Goal: Task Accomplishment & Management: Manage account settings

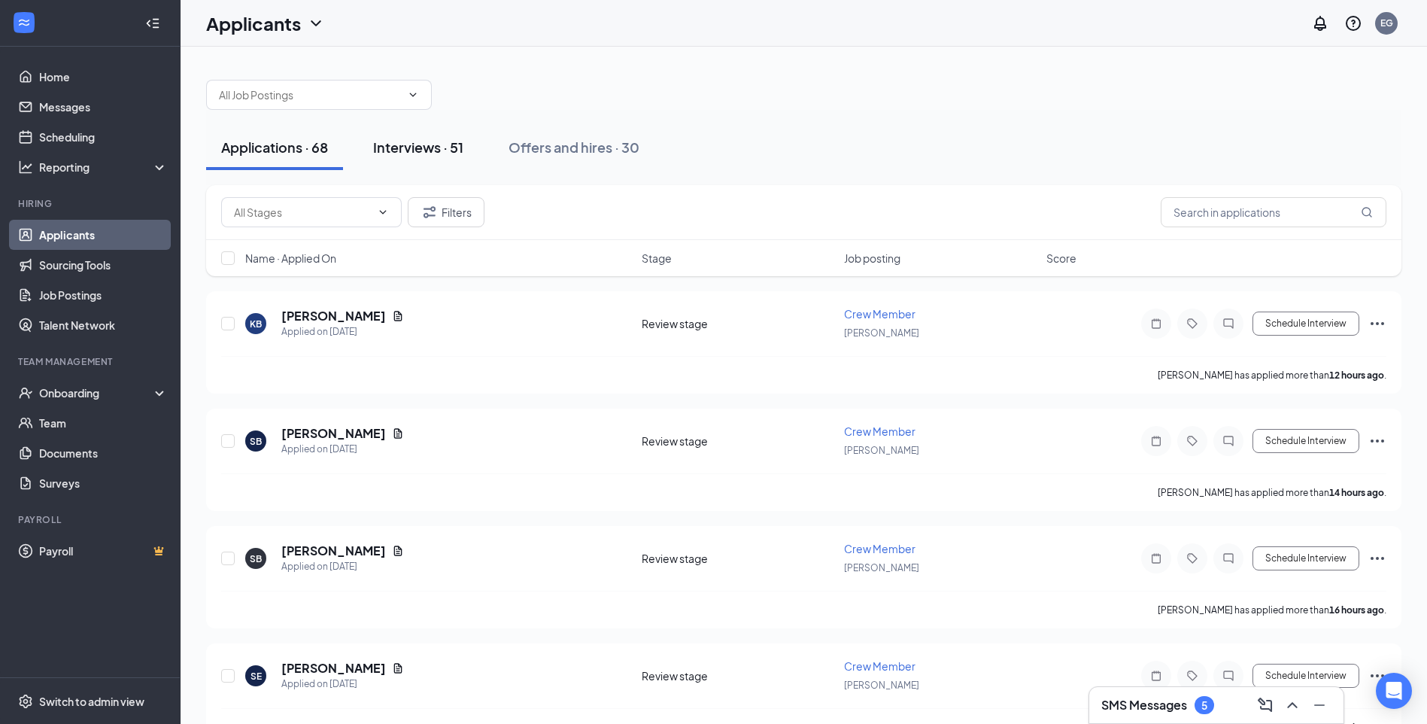
click at [442, 148] on div "Interviews · 51" at bounding box center [418, 147] width 90 height 19
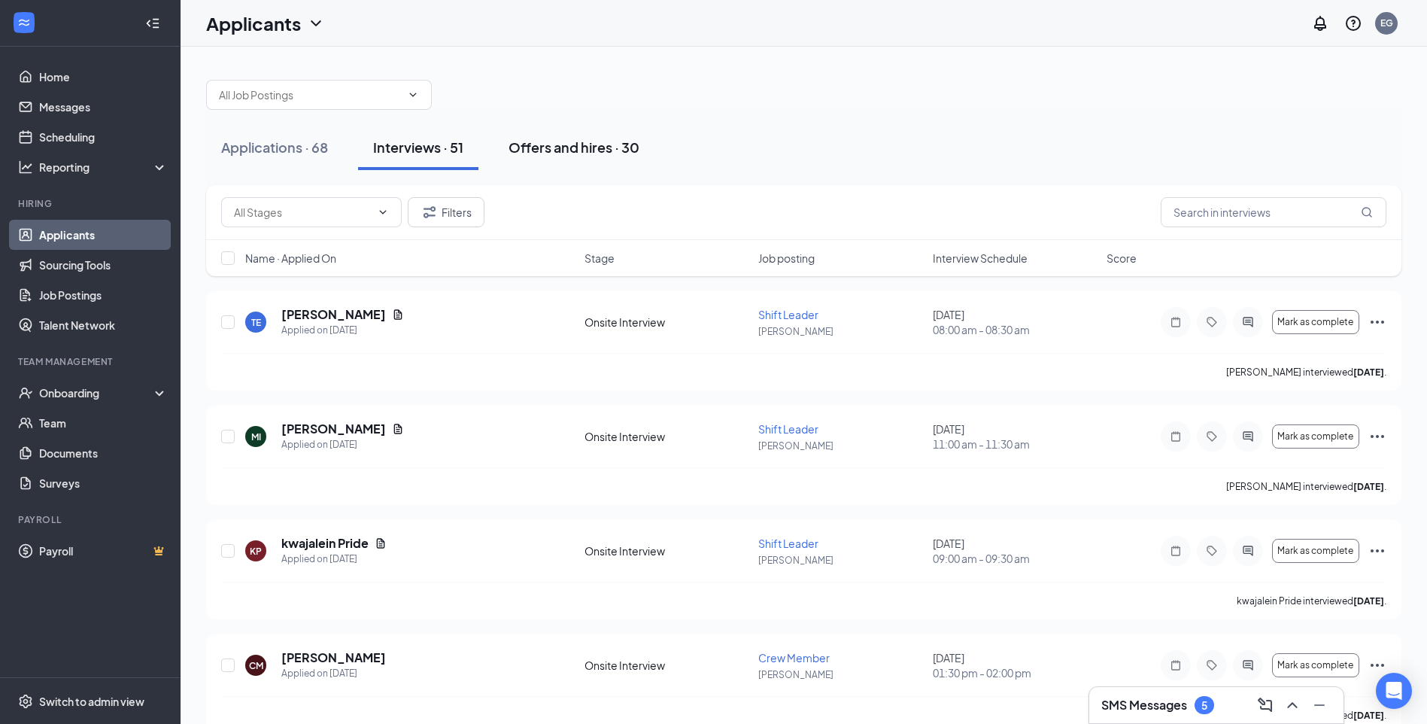
click at [557, 147] on div "Offers and hires · 30" at bounding box center [573, 147] width 131 height 19
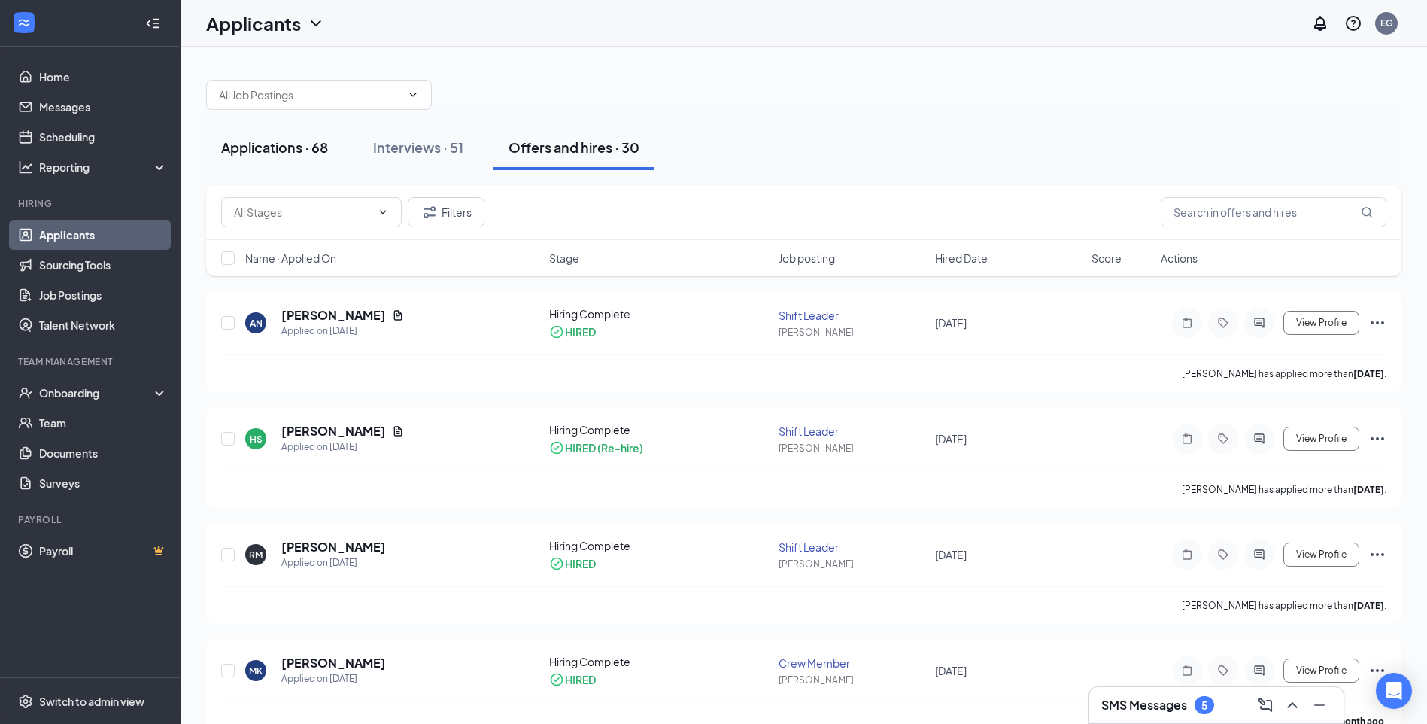
click at [332, 163] on button "Applications · 68" at bounding box center [274, 147] width 137 height 45
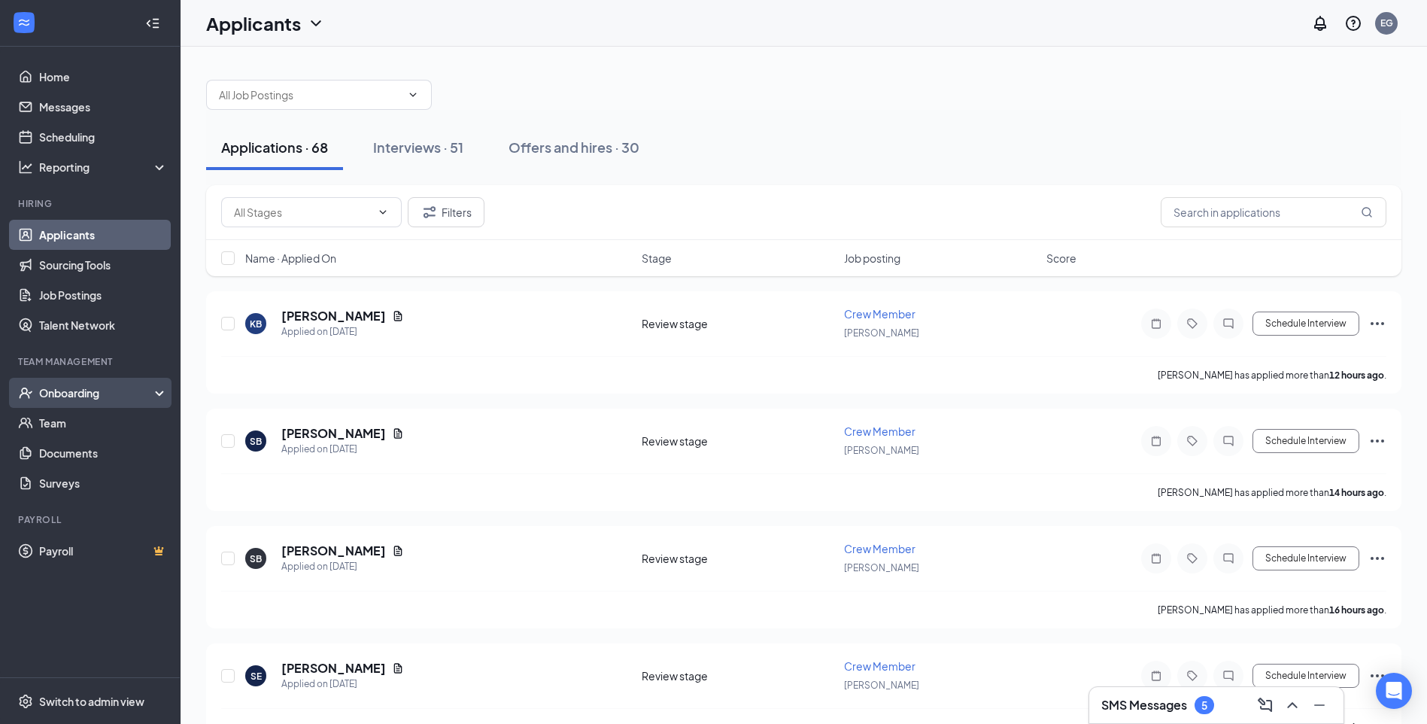
click at [66, 399] on div "Onboarding" at bounding box center [97, 392] width 116 height 15
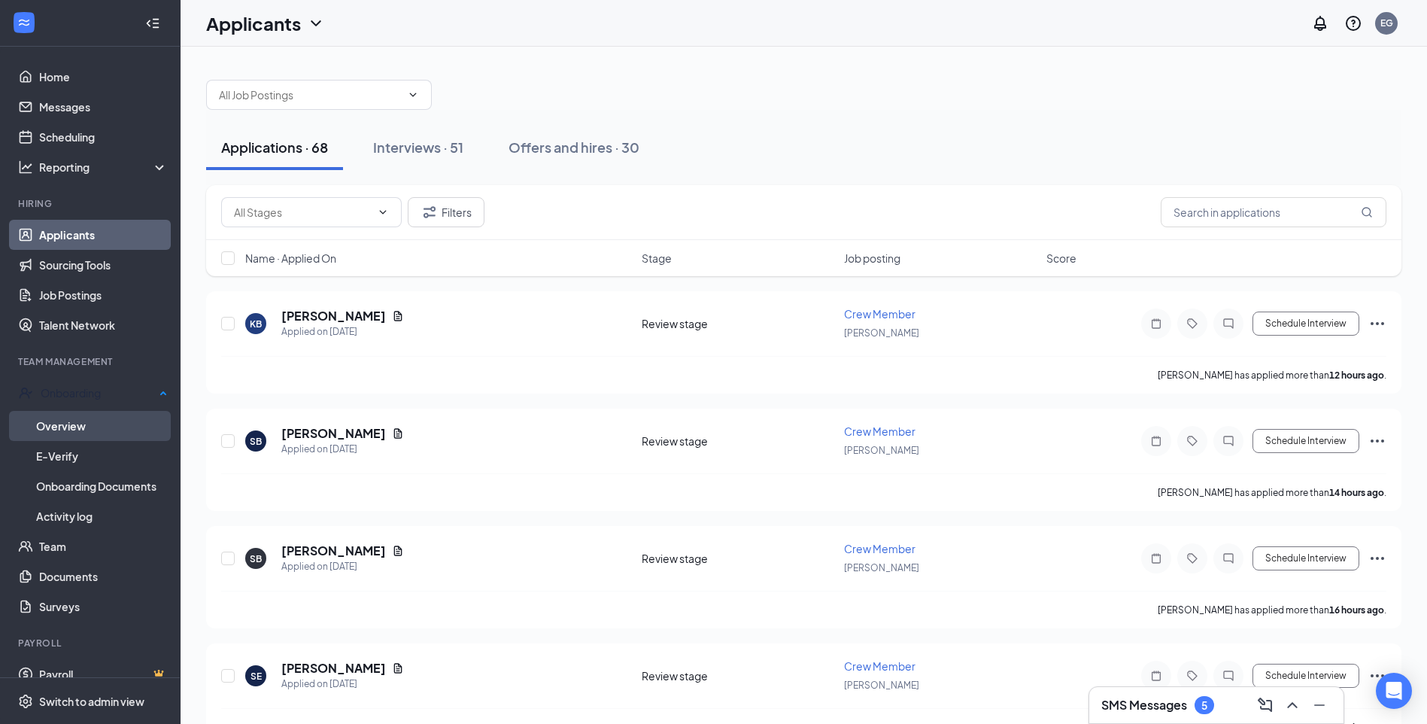
click at [78, 431] on link "Overview" at bounding box center [102, 426] width 132 height 30
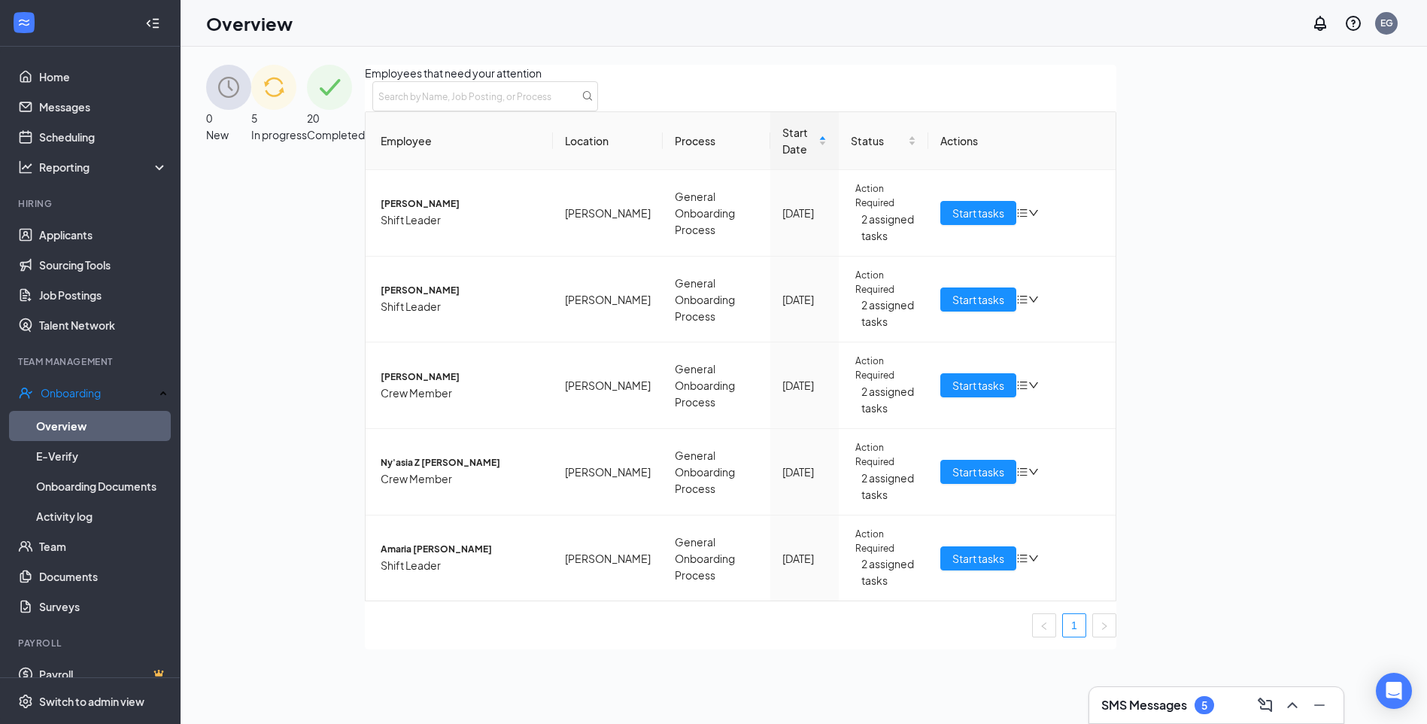
drag, startPoint x: 1204, startPoint y: 108, endPoint x: 1173, endPoint y: 110, distance: 31.6
click at [365, 110] on span "20" at bounding box center [336, 118] width 58 height 17
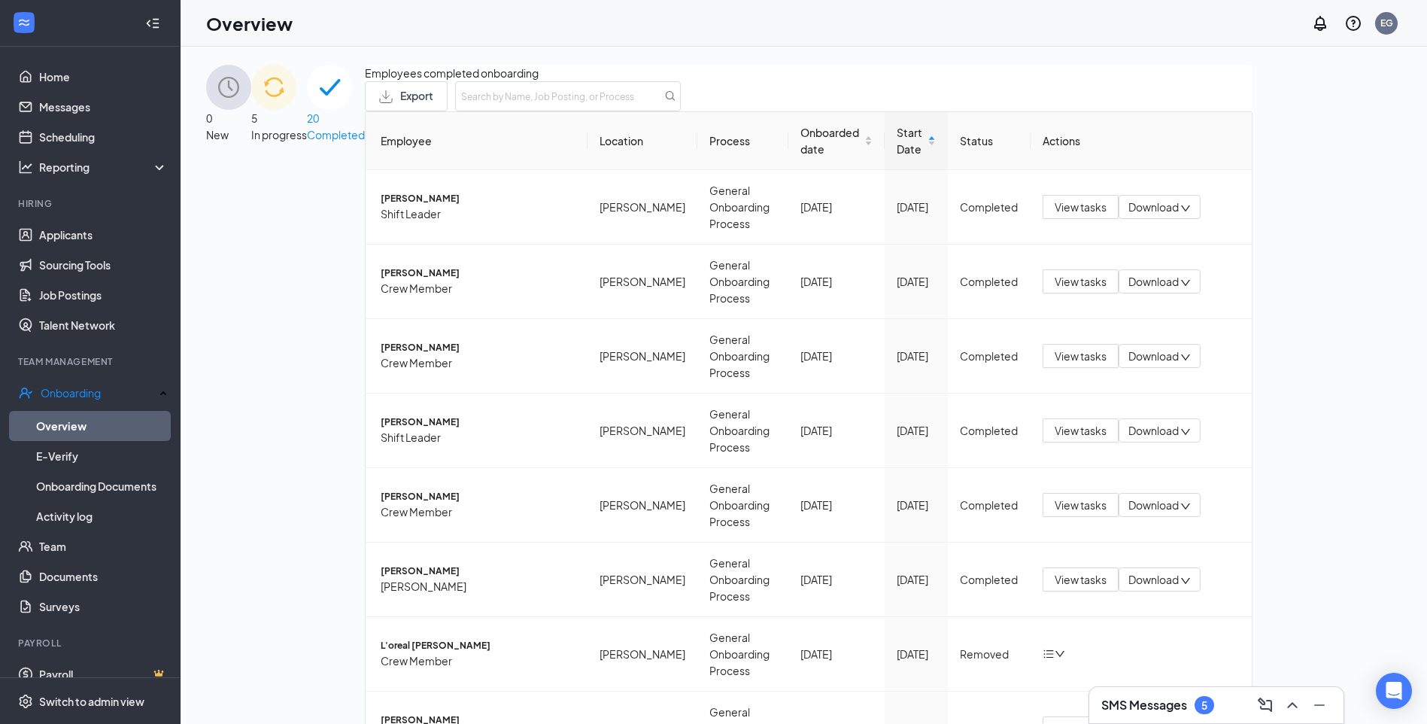
click at [1188, 207] on div "Employees completed onboarding Export Employee Location Process Onboarded date …" at bounding box center [809, 514] width 888 height 898
drag, startPoint x: 1188, startPoint y: 207, endPoint x: 1185, endPoint y: 196, distance: 10.8
click at [681, 111] on input "text" at bounding box center [568, 96] width 226 height 30
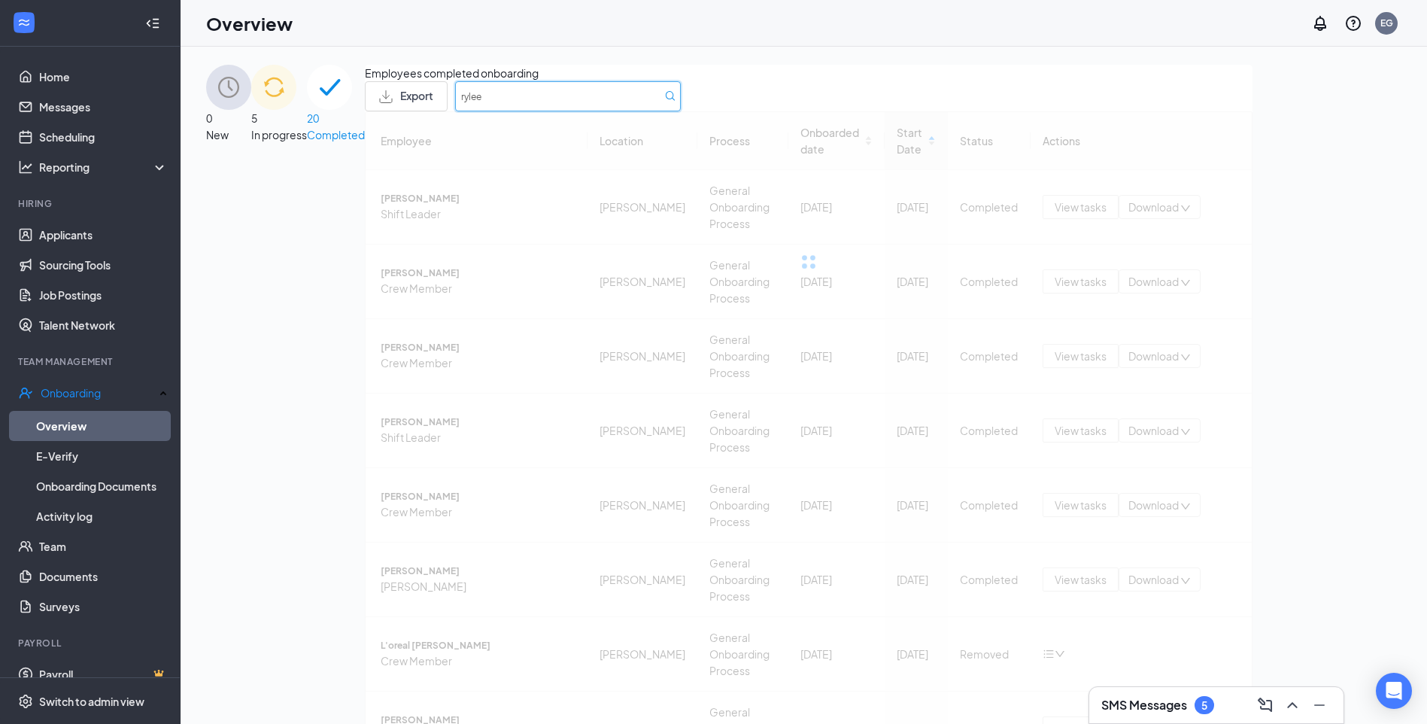
type input "rylee"
click at [675, 102] on icon at bounding box center [670, 96] width 11 height 11
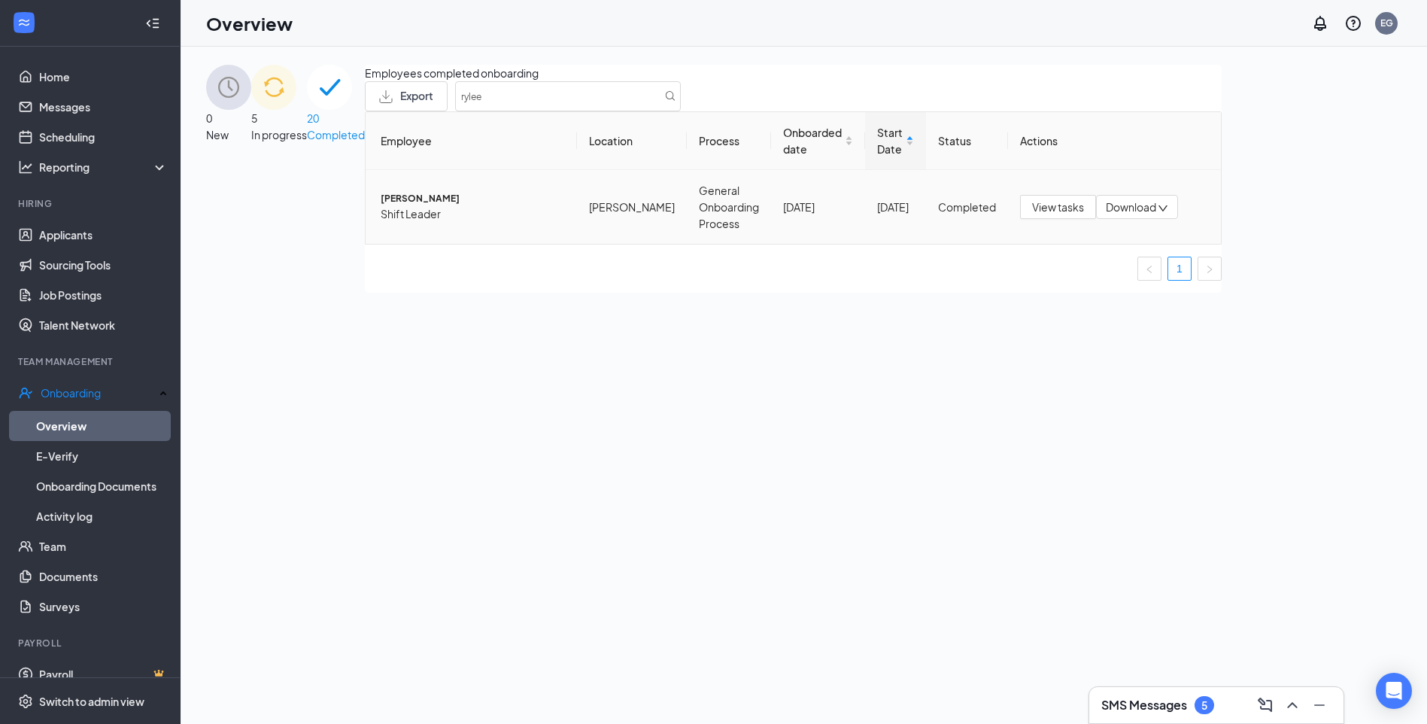
click at [381, 206] on span "[PERSON_NAME]" at bounding box center [473, 199] width 184 height 14
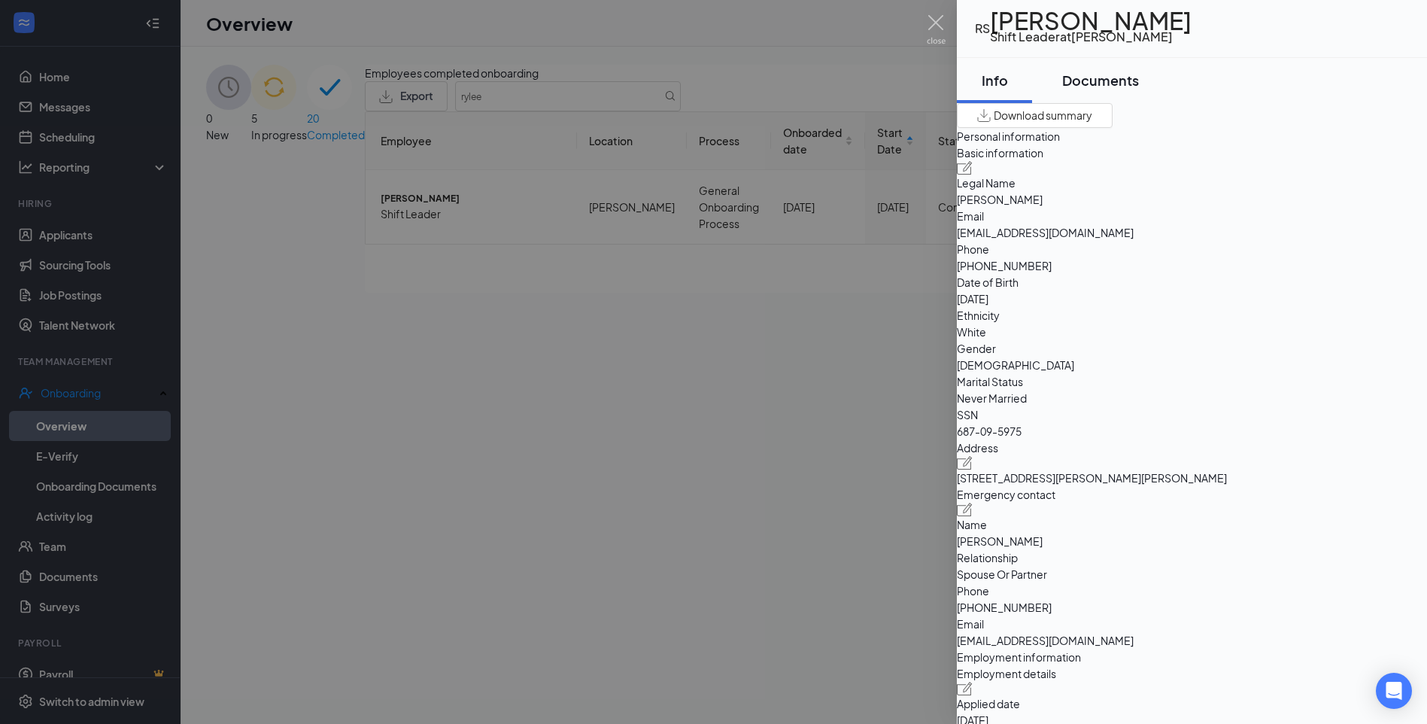
click at [1114, 90] on div "Documents" at bounding box center [1100, 80] width 77 height 19
click at [1106, 98] on button "Documents" at bounding box center [1100, 80] width 107 height 45
click at [1106, 89] on div "Documents" at bounding box center [1100, 80] width 77 height 19
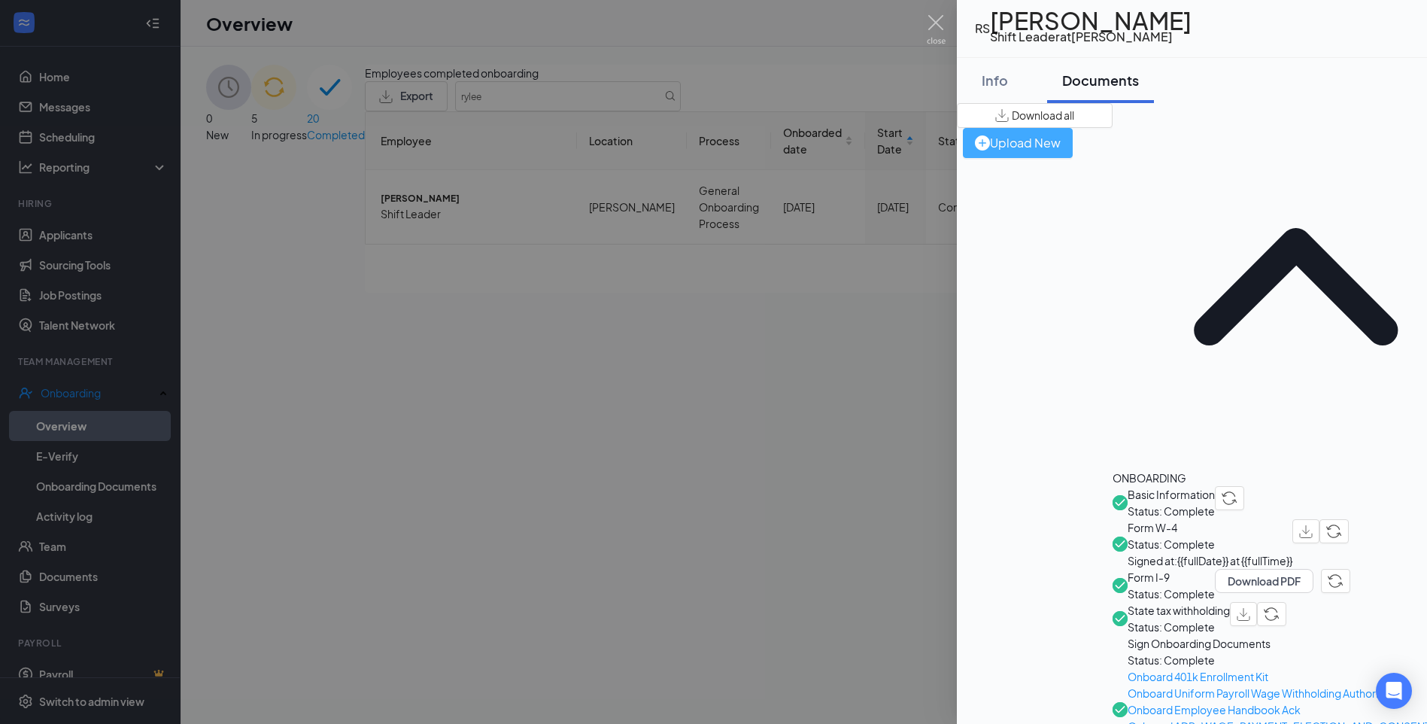
click at [1061, 133] on div "Upload New" at bounding box center [1018, 142] width 86 height 19
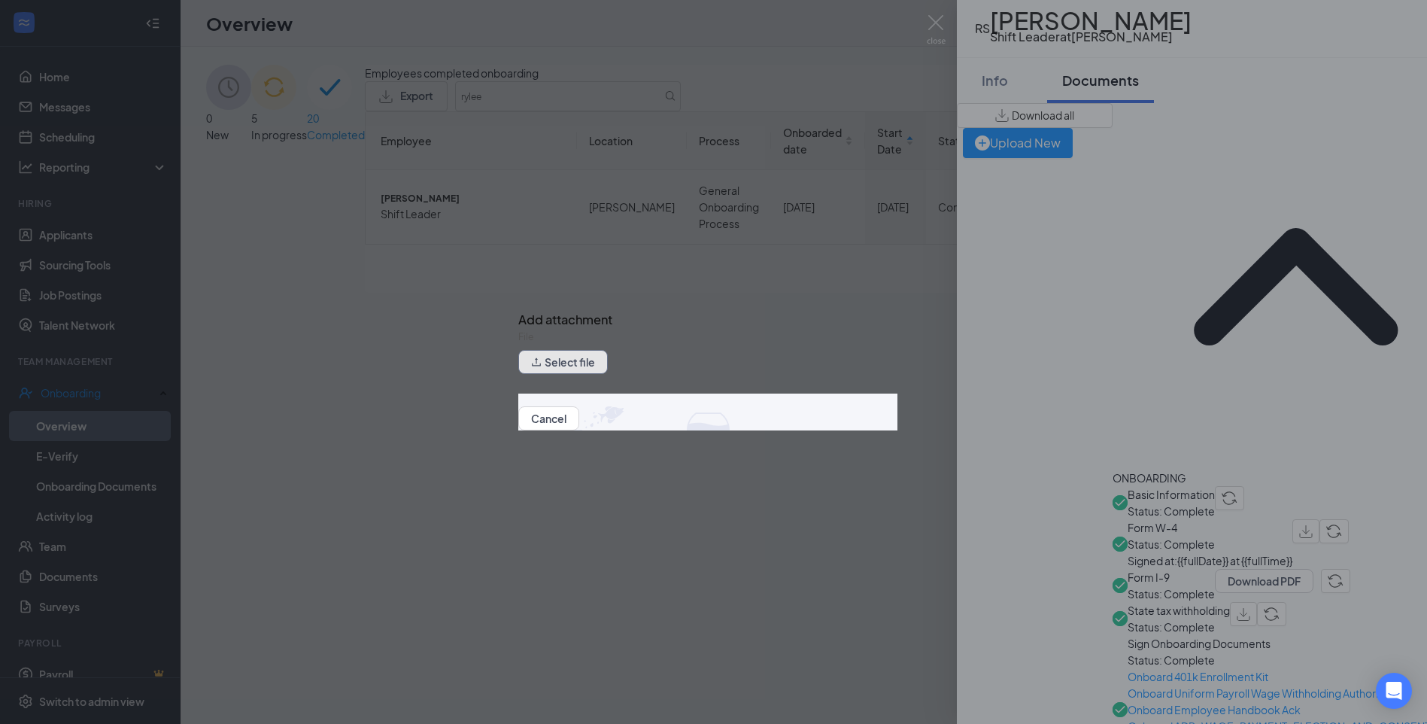
click at [580, 372] on button "Select file" at bounding box center [563, 362] width 90 height 24
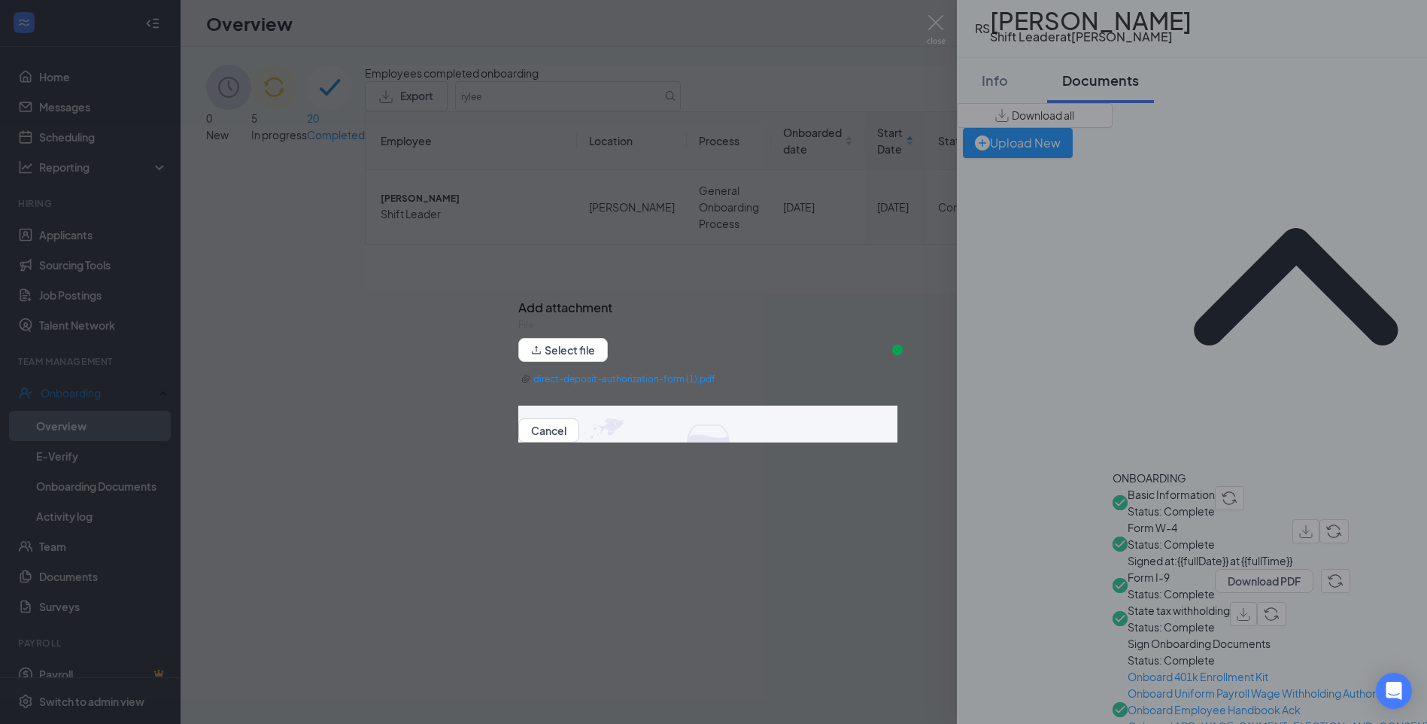
click at [615, 433] on button "Upload" at bounding box center [597, 430] width 36 height 17
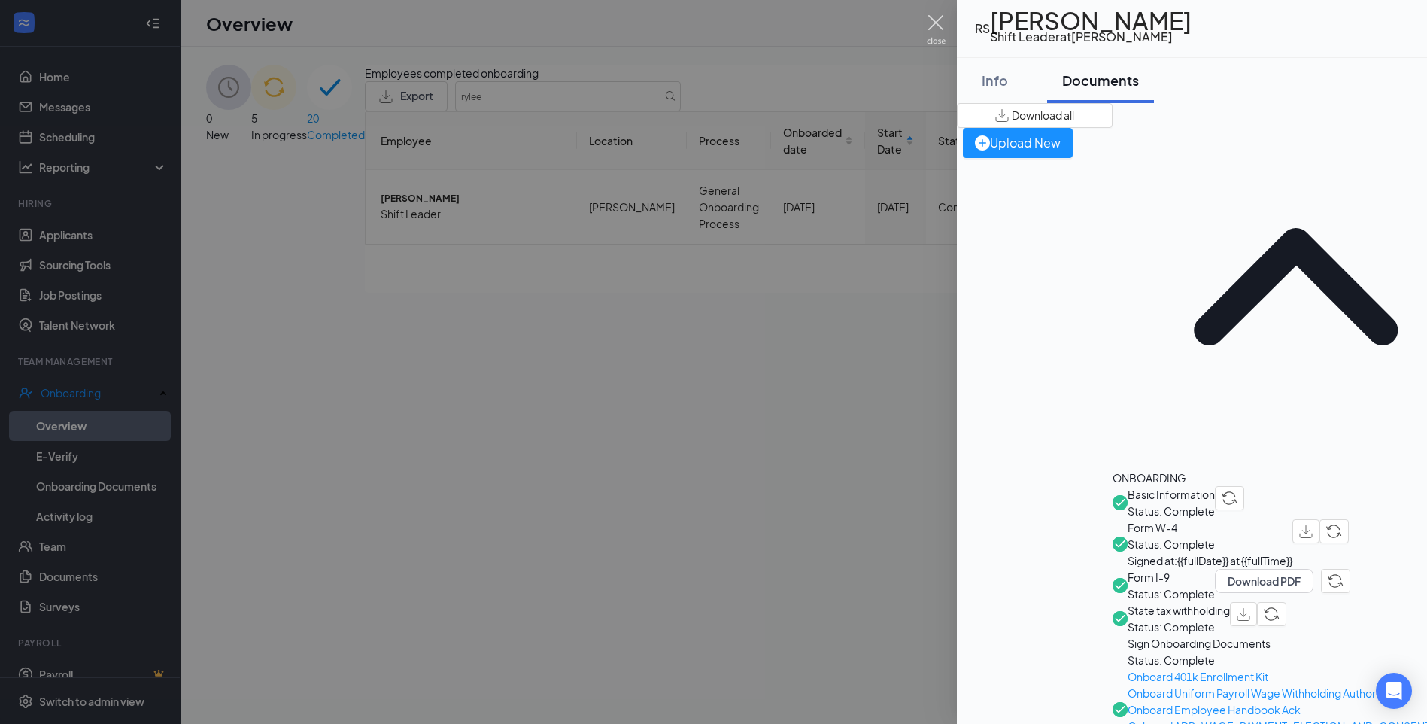
click at [936, 29] on img at bounding box center [936, 29] width 19 height 29
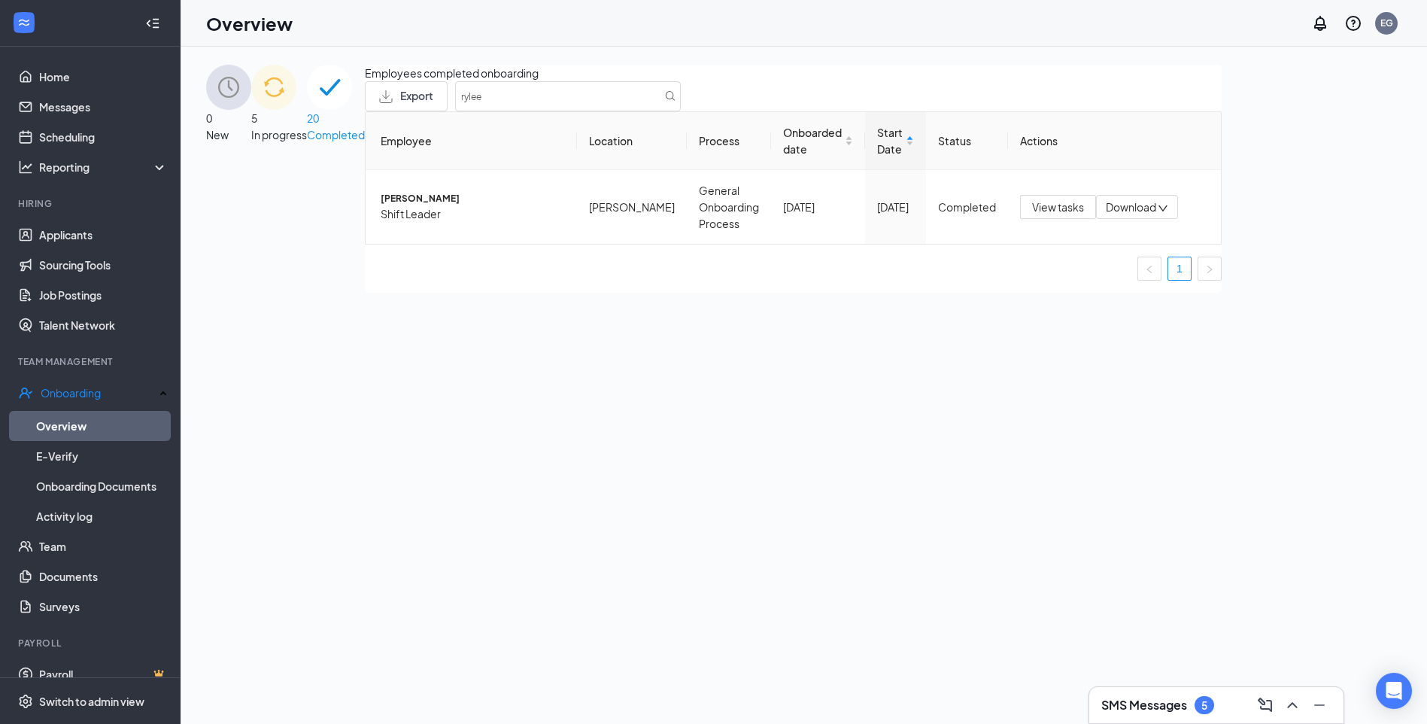
click at [307, 110] on span "5" at bounding box center [279, 118] width 56 height 17
